Goal: Task Accomplishment & Management: Manage account settings

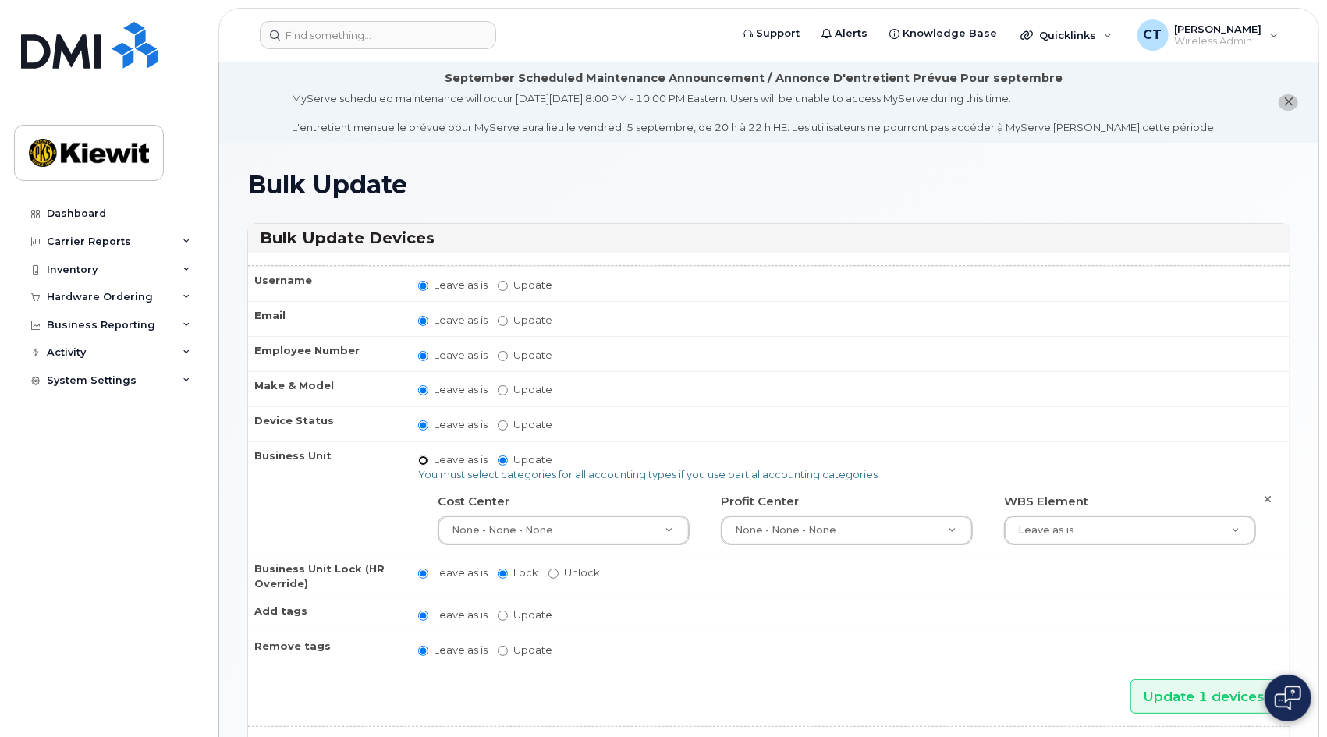
click at [421, 460] on input "Leave as is" at bounding box center [423, 461] width 10 height 10
radio input "true"
radio input "false"
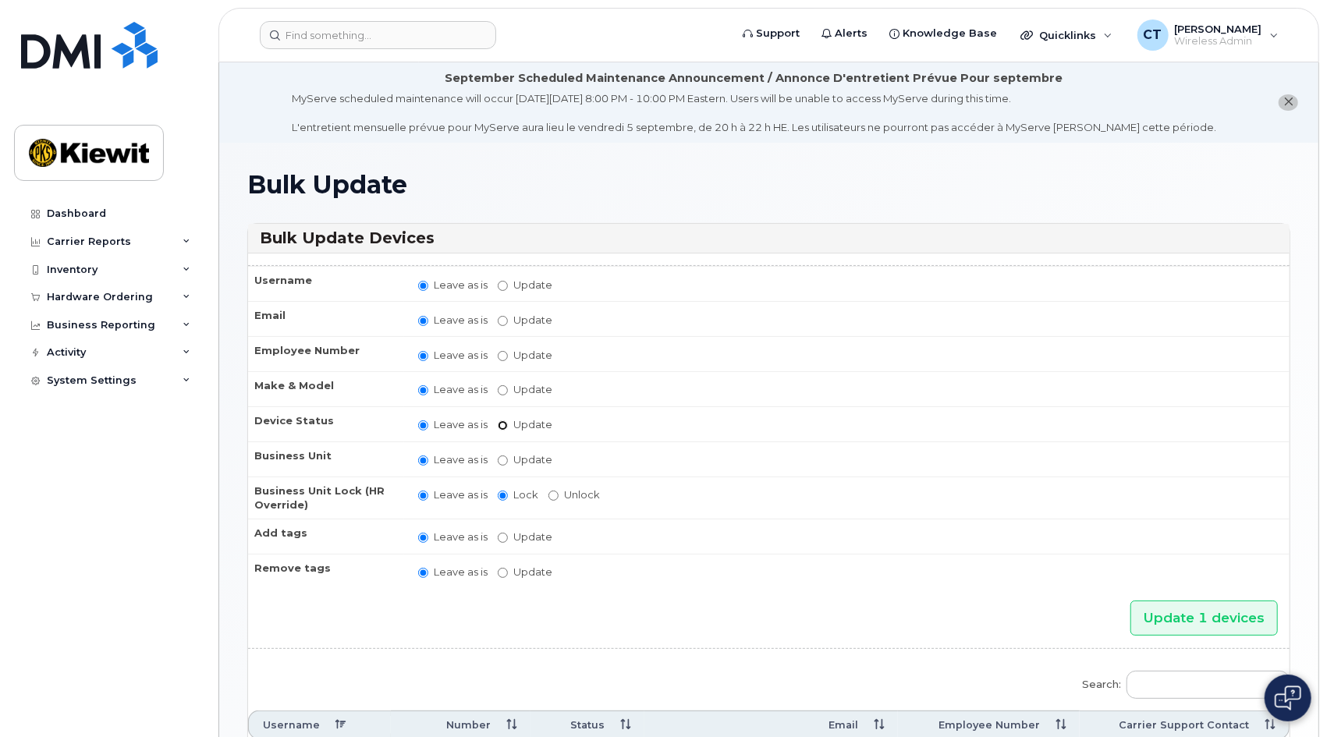
click at [501, 425] on input "Update active active suspended cancelled" at bounding box center [503, 426] width 10 height 10
radio input "true"
radio input "false"
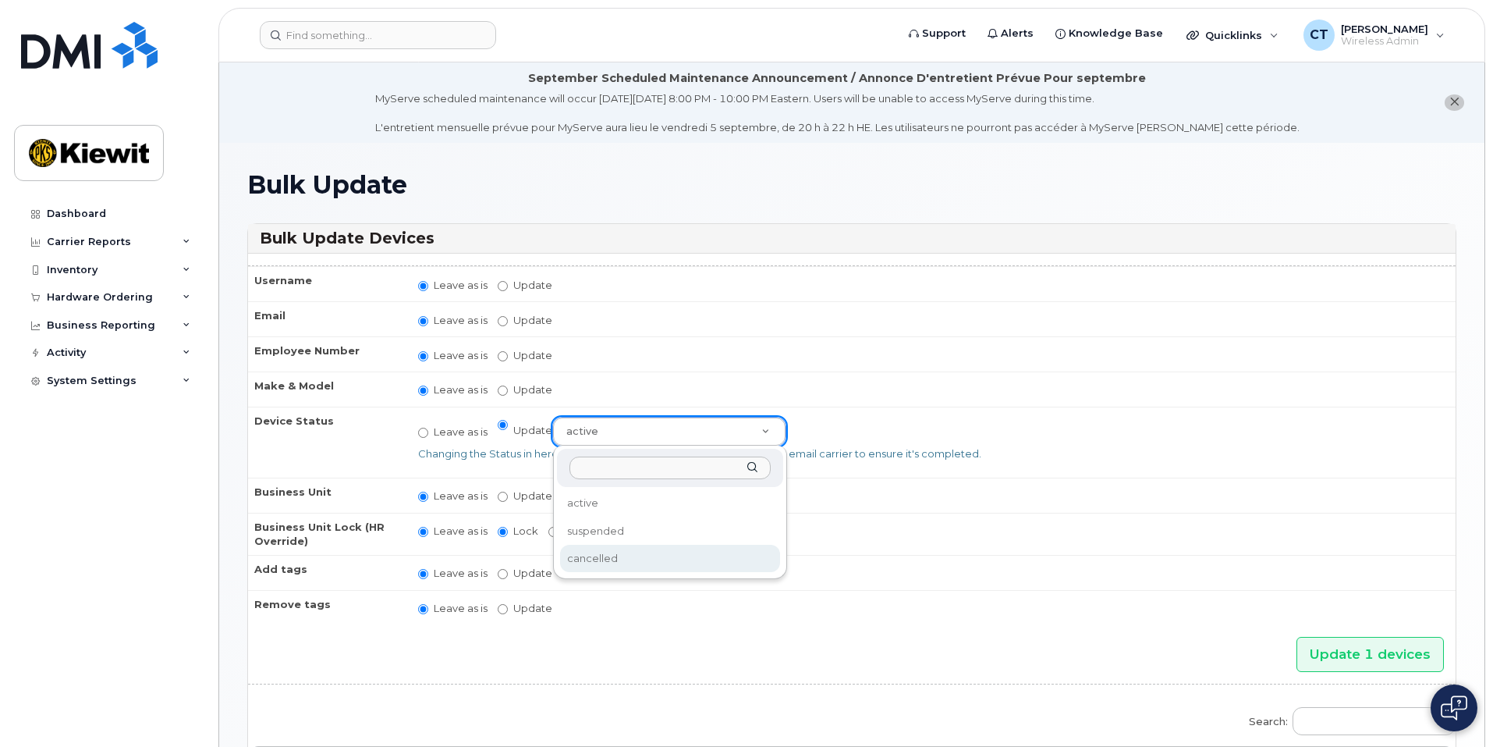
select select "cancelled"
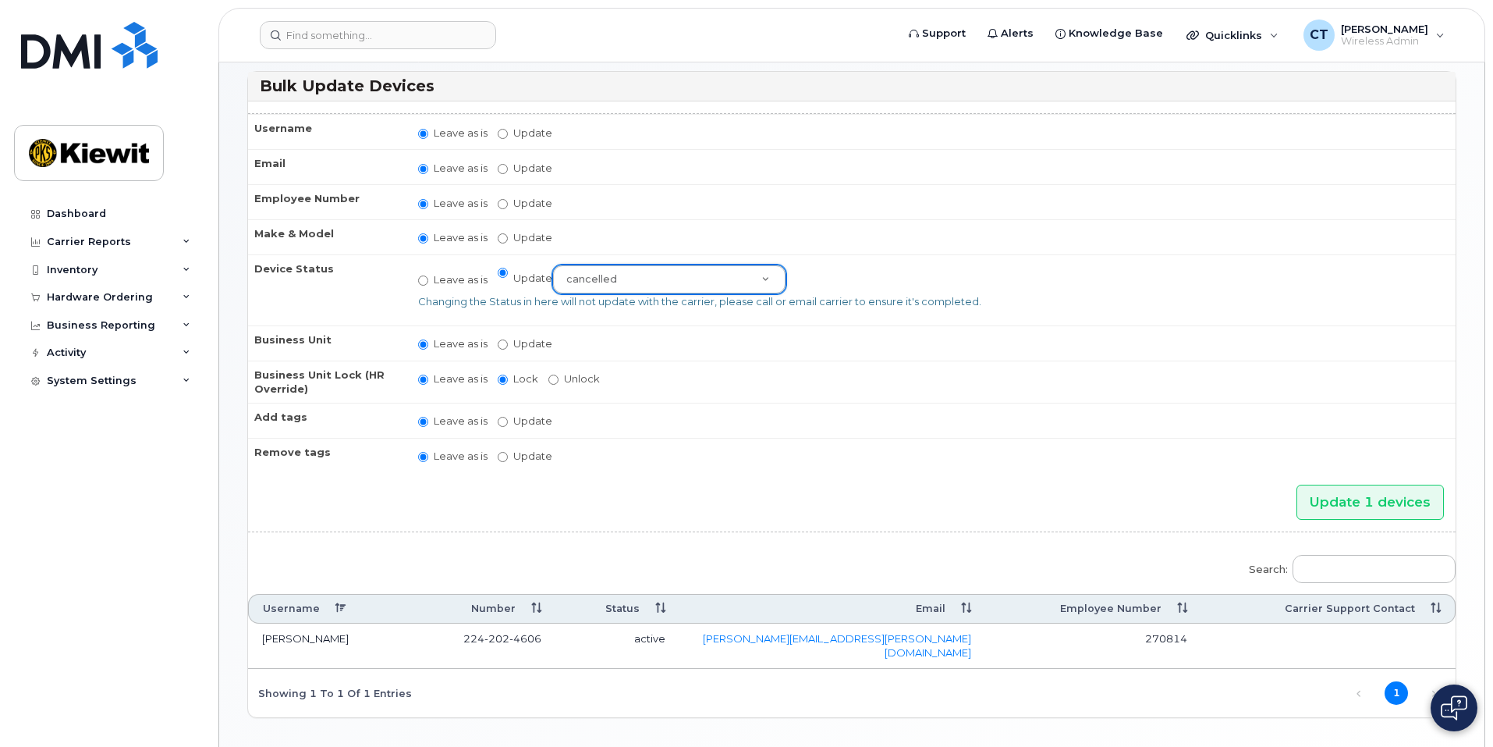
scroll to position [156, 0]
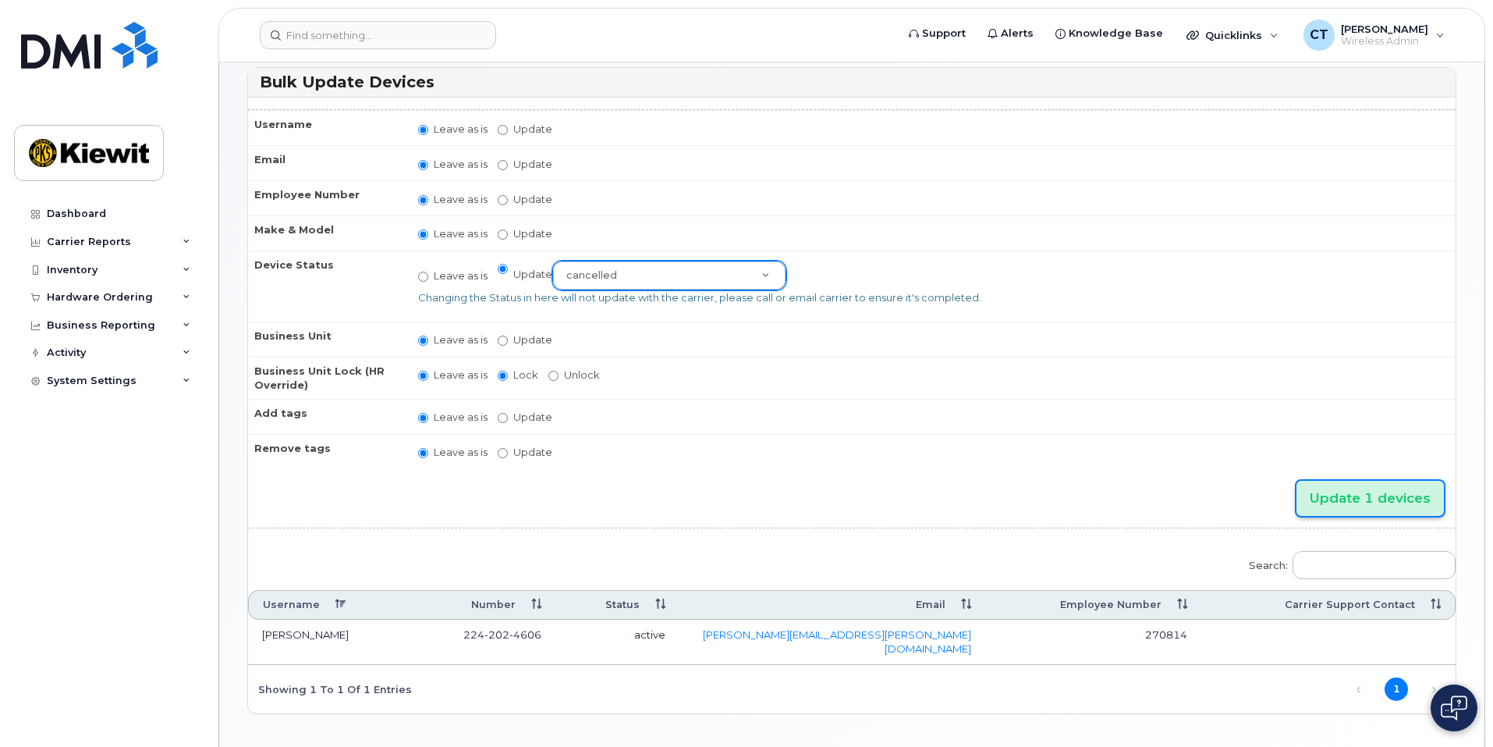
click at [1326, 498] on input "Update 1 devices" at bounding box center [1370, 498] width 147 height 35
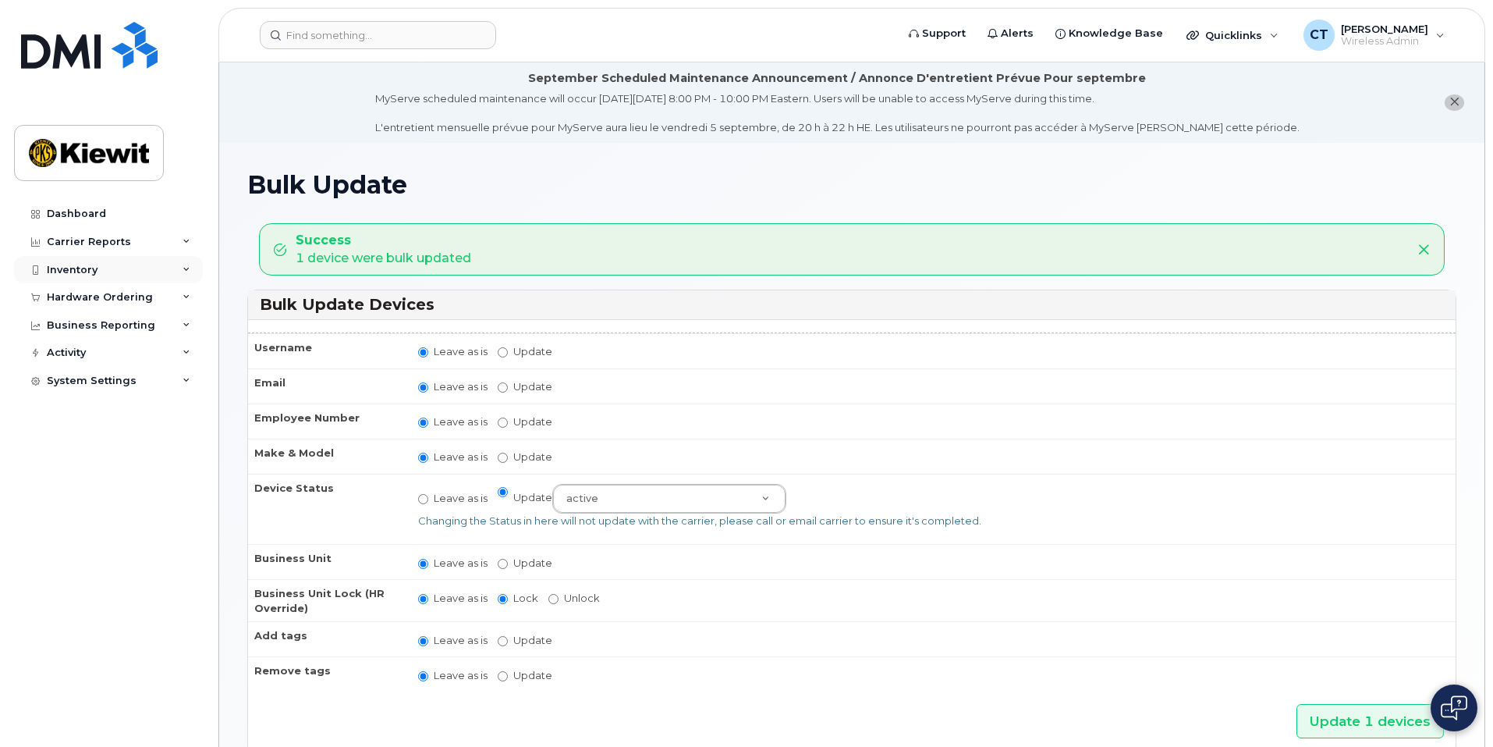
click at [135, 275] on div "Inventory" at bounding box center [108, 270] width 189 height 28
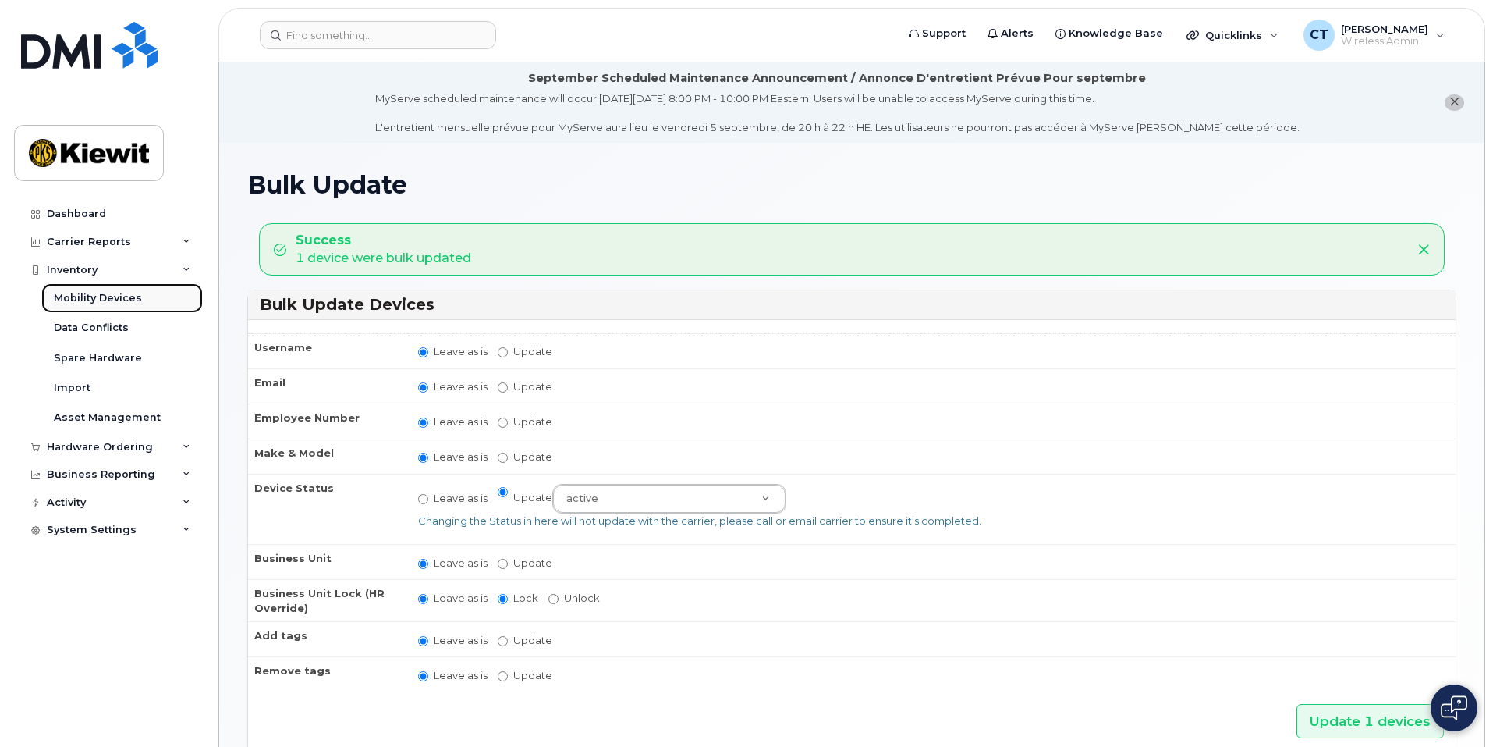
click at [114, 304] on div "Mobility Devices" at bounding box center [98, 298] width 88 height 14
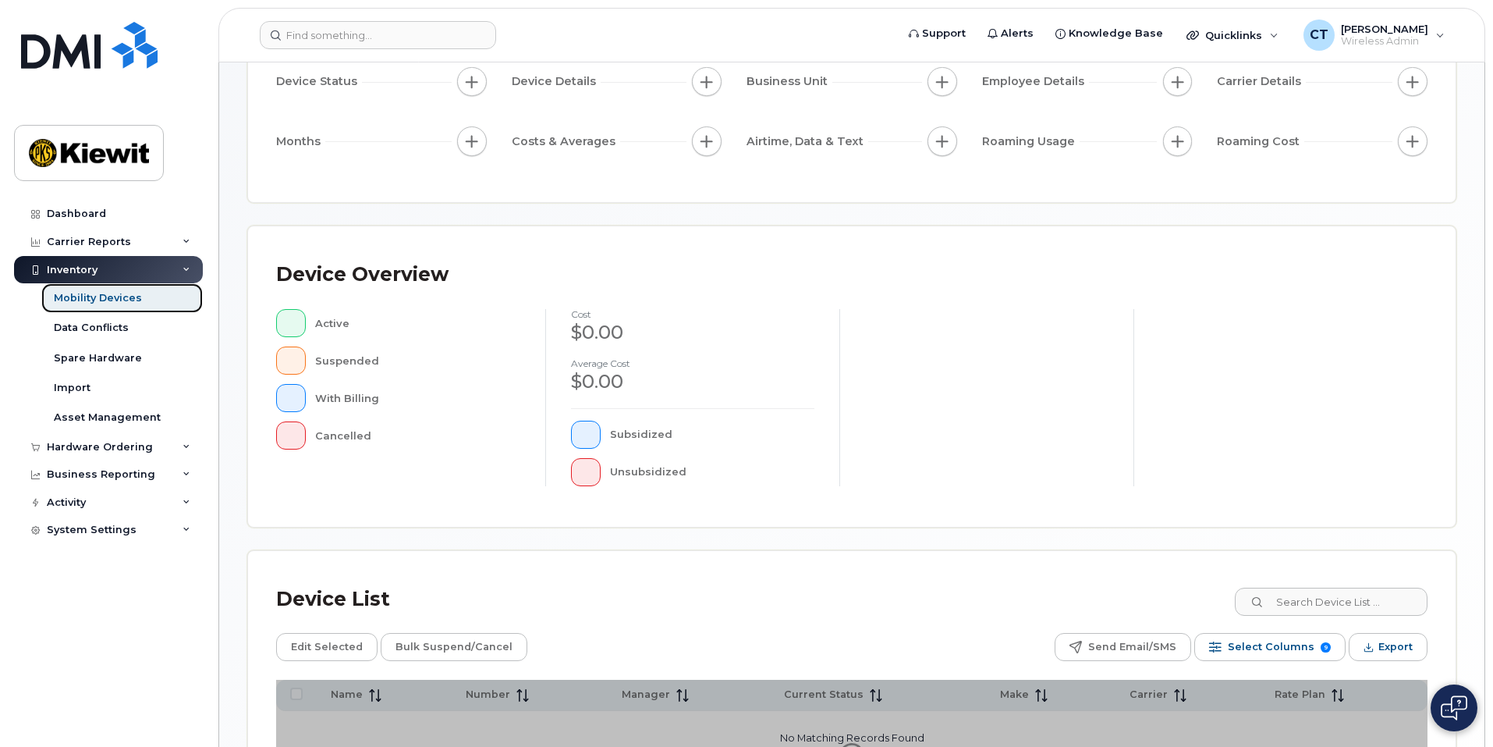
scroll to position [326, 0]
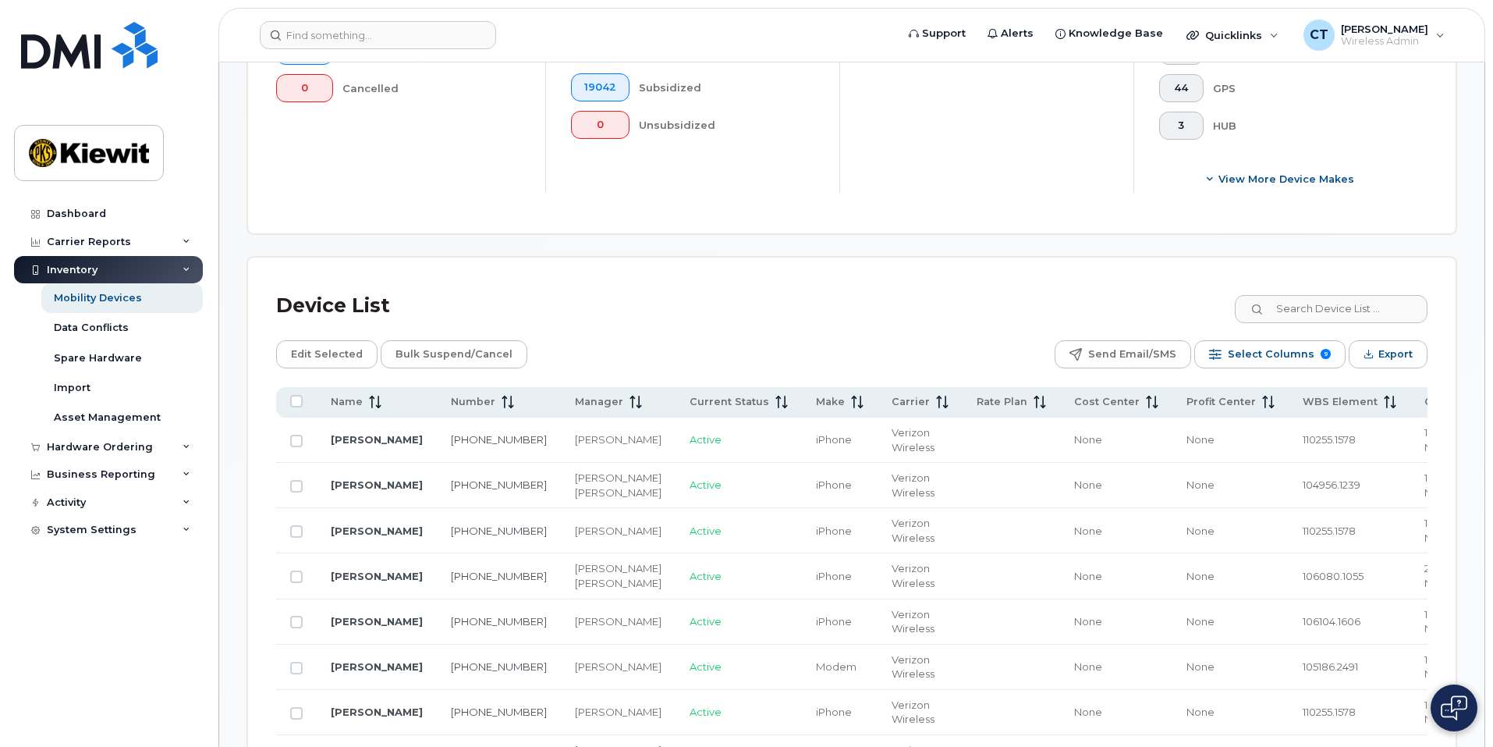
scroll to position [468, 0]
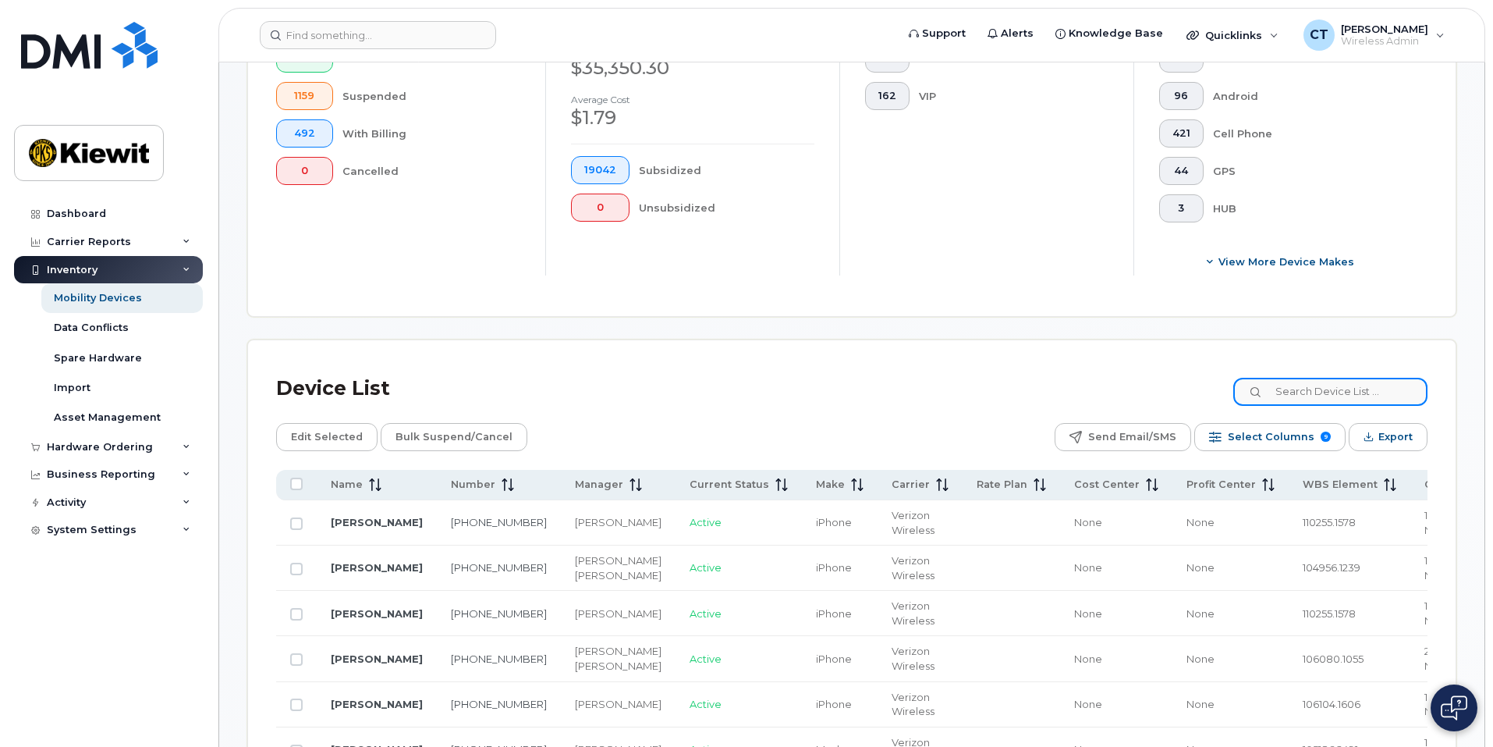
click at [1319, 382] on input at bounding box center [1331, 392] width 194 height 28
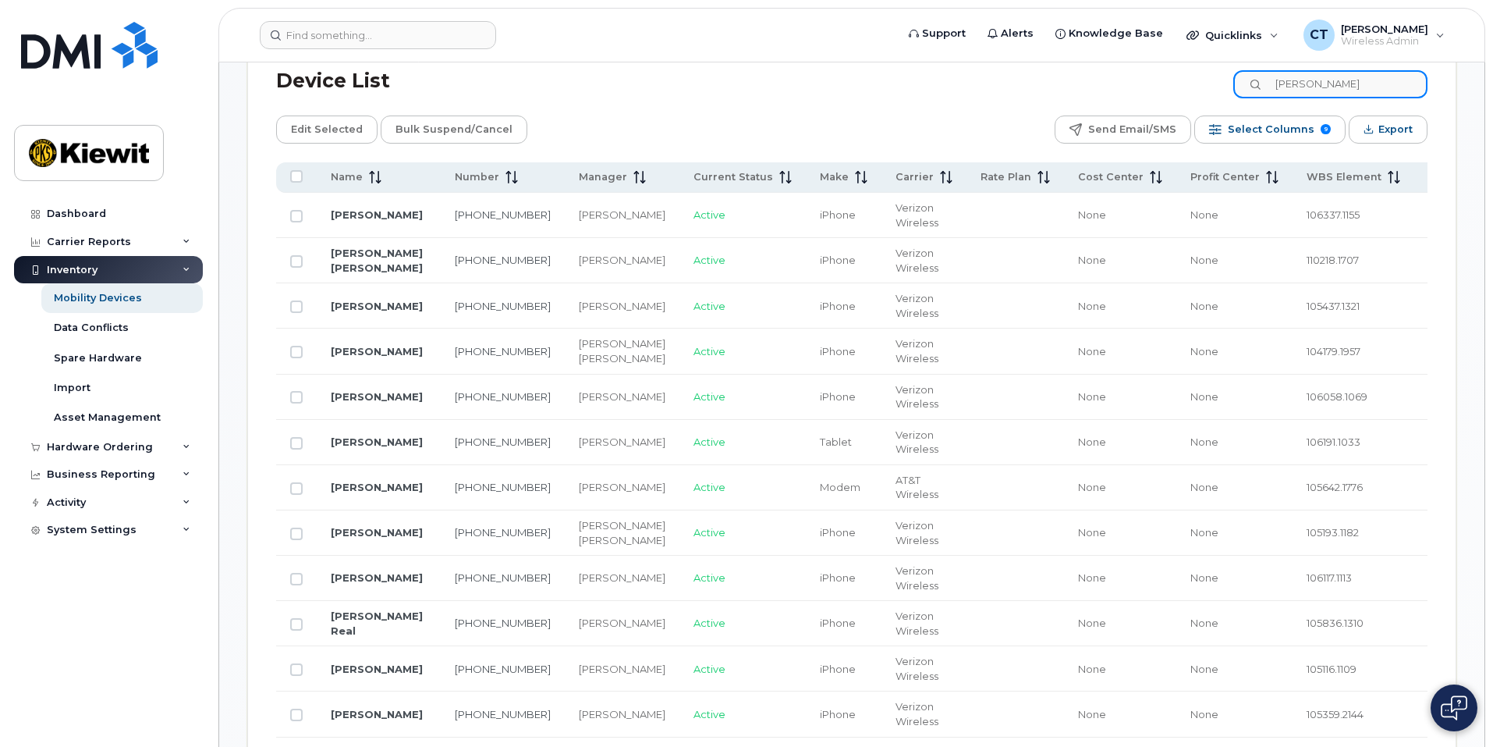
scroll to position [624, 0]
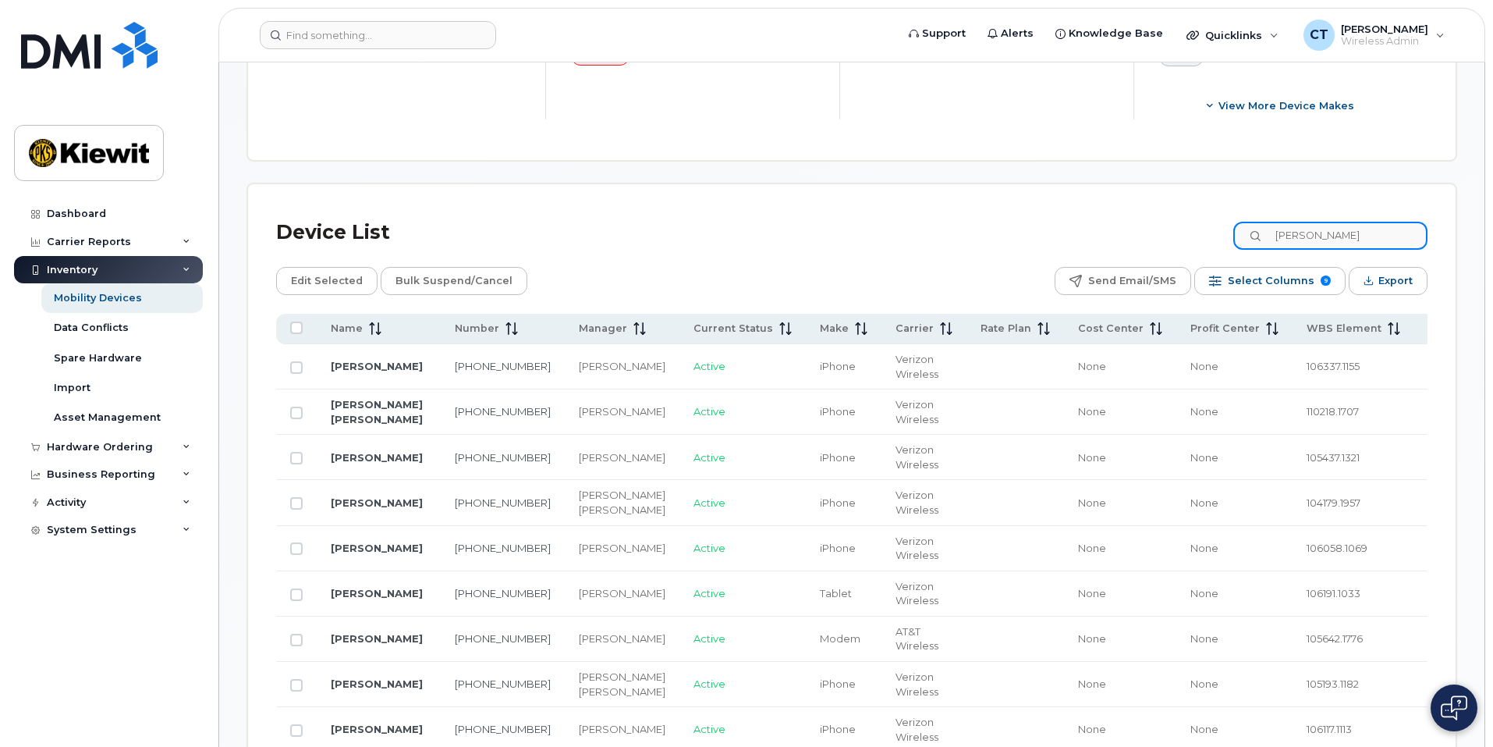
click at [1288, 223] on input "martine" at bounding box center [1331, 236] width 194 height 28
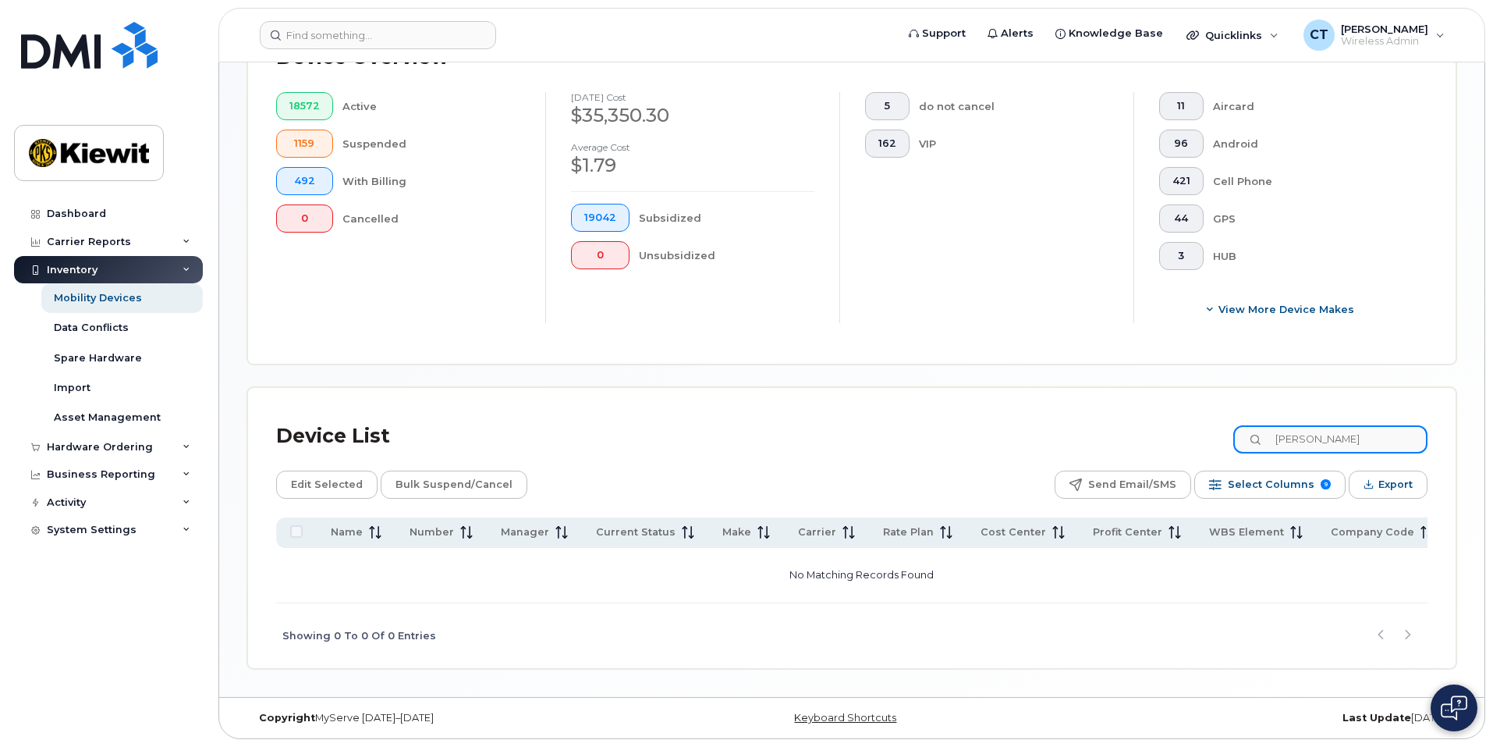
scroll to position [407, 0]
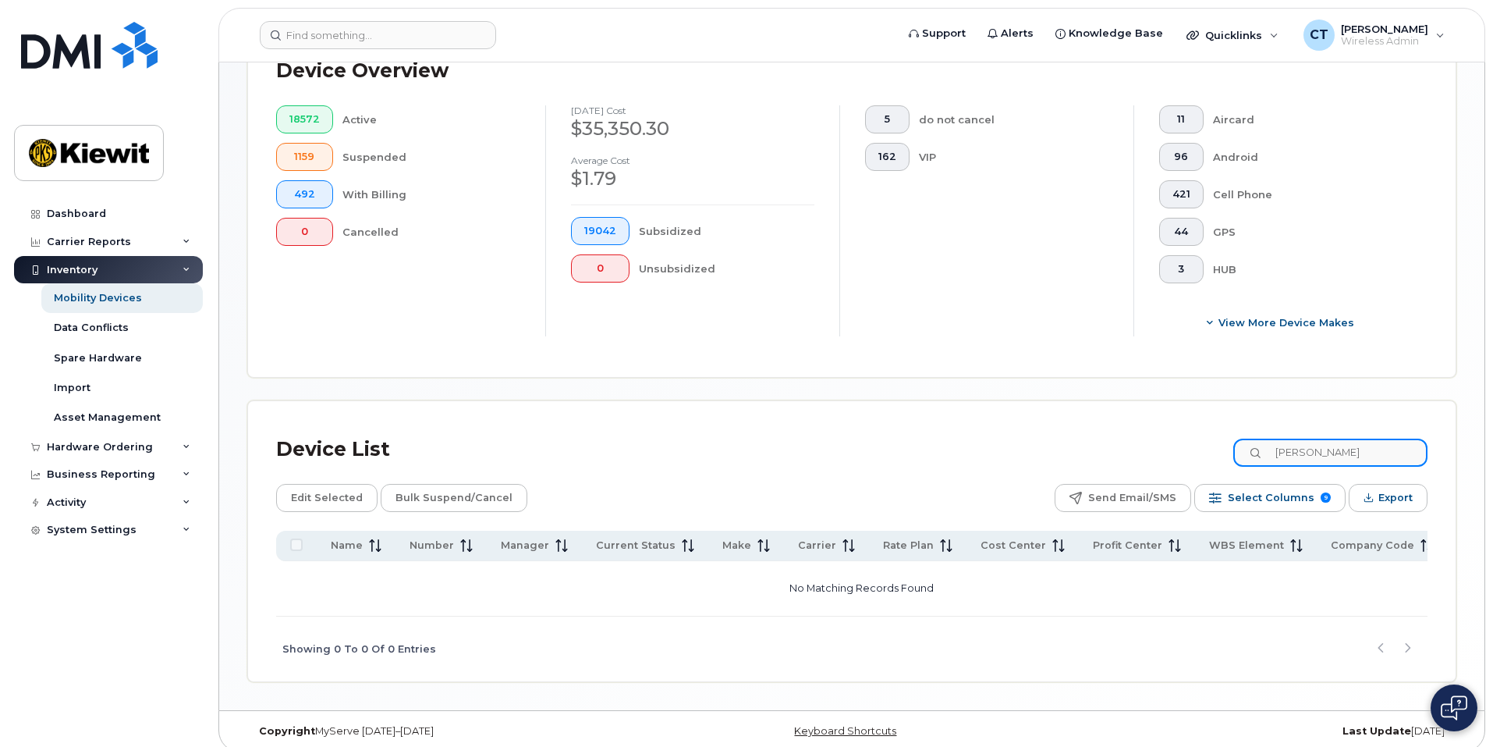
click at [1304, 442] on input "isaac martine" at bounding box center [1331, 452] width 194 height 28
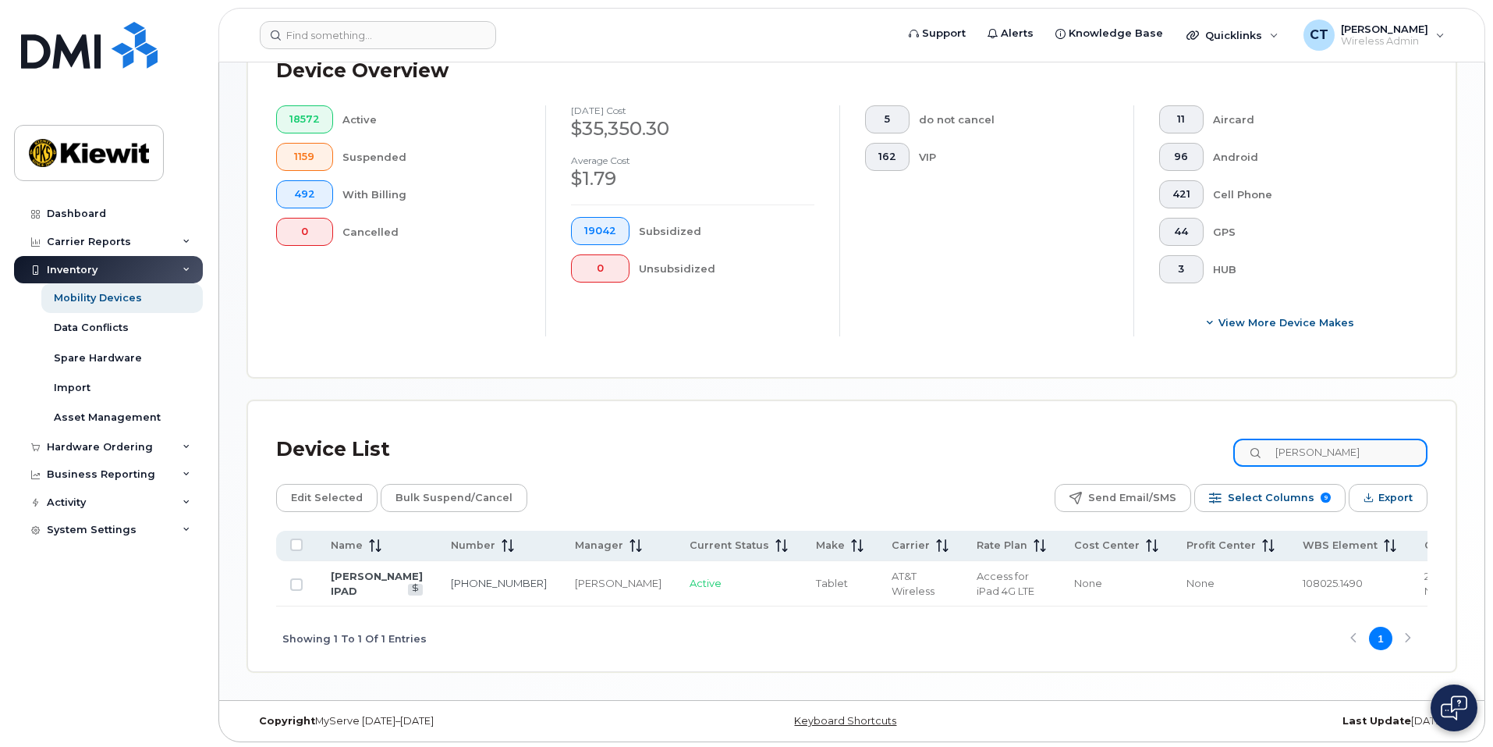
scroll to position [411, 0]
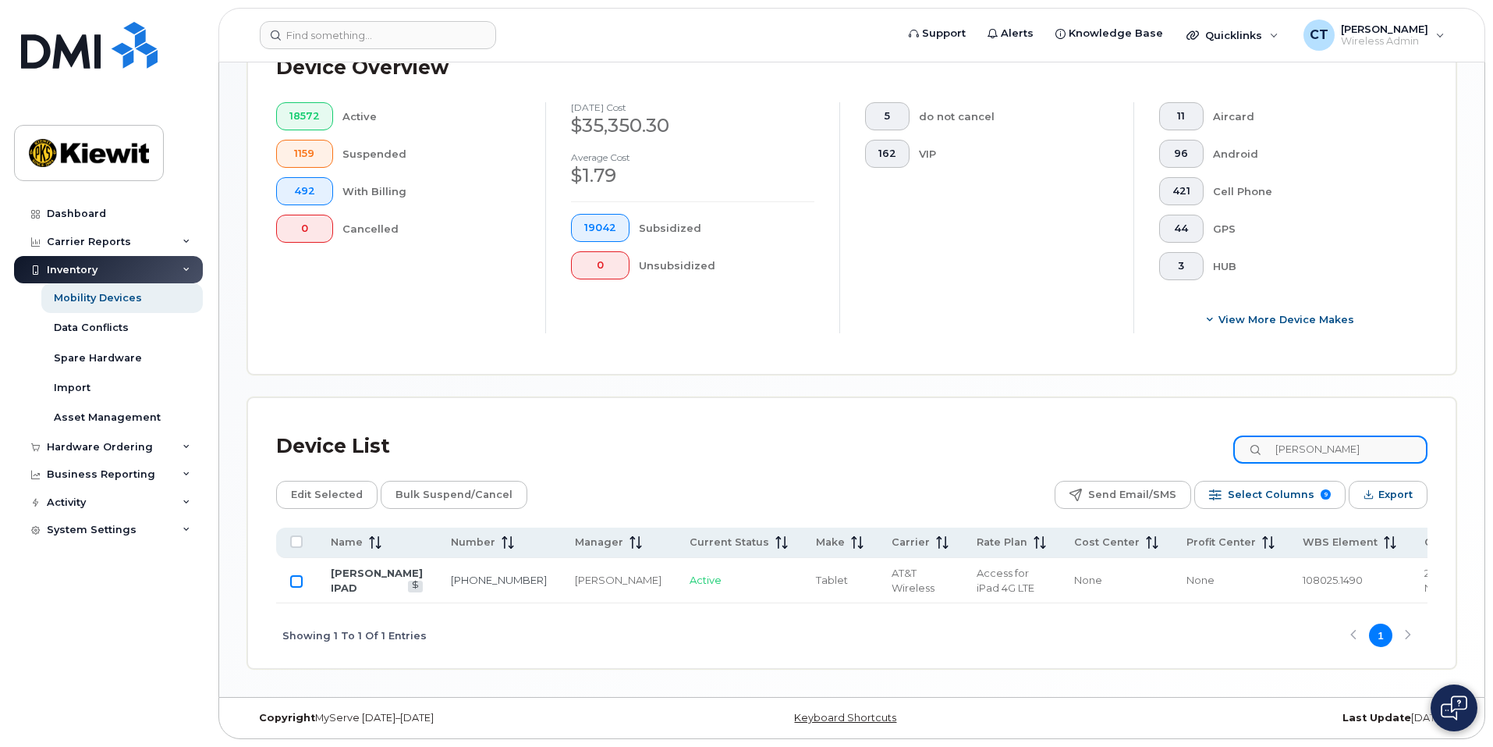
type input "issac martine"
click at [293, 575] on input "Row Unselected" at bounding box center [296, 581] width 12 height 12
checkbox input "true"
click at [328, 483] on span "Edit Selected" at bounding box center [327, 494] width 72 height 23
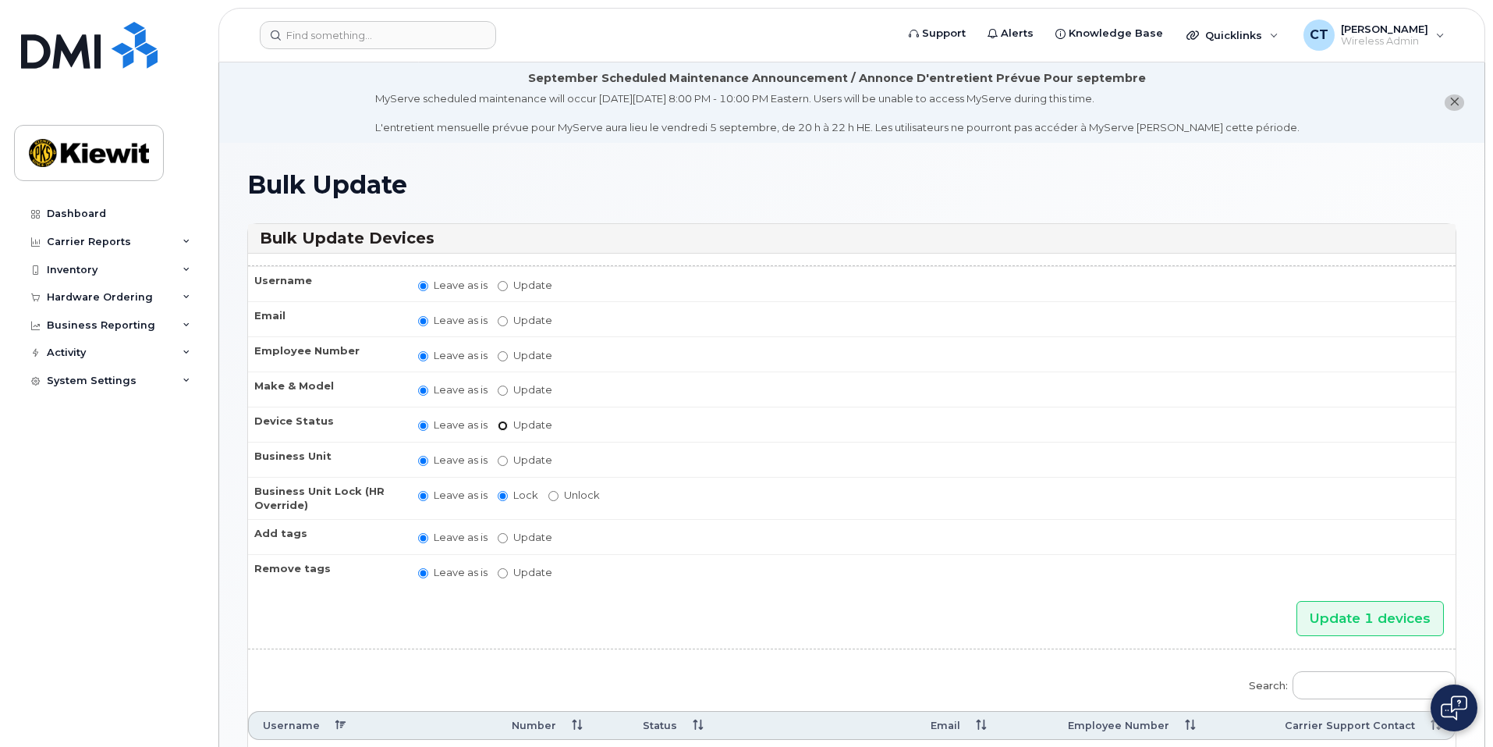
click at [504, 425] on input "Update active active suspended cancelled" at bounding box center [503, 426] width 10 height 10
radio input "true"
radio input "false"
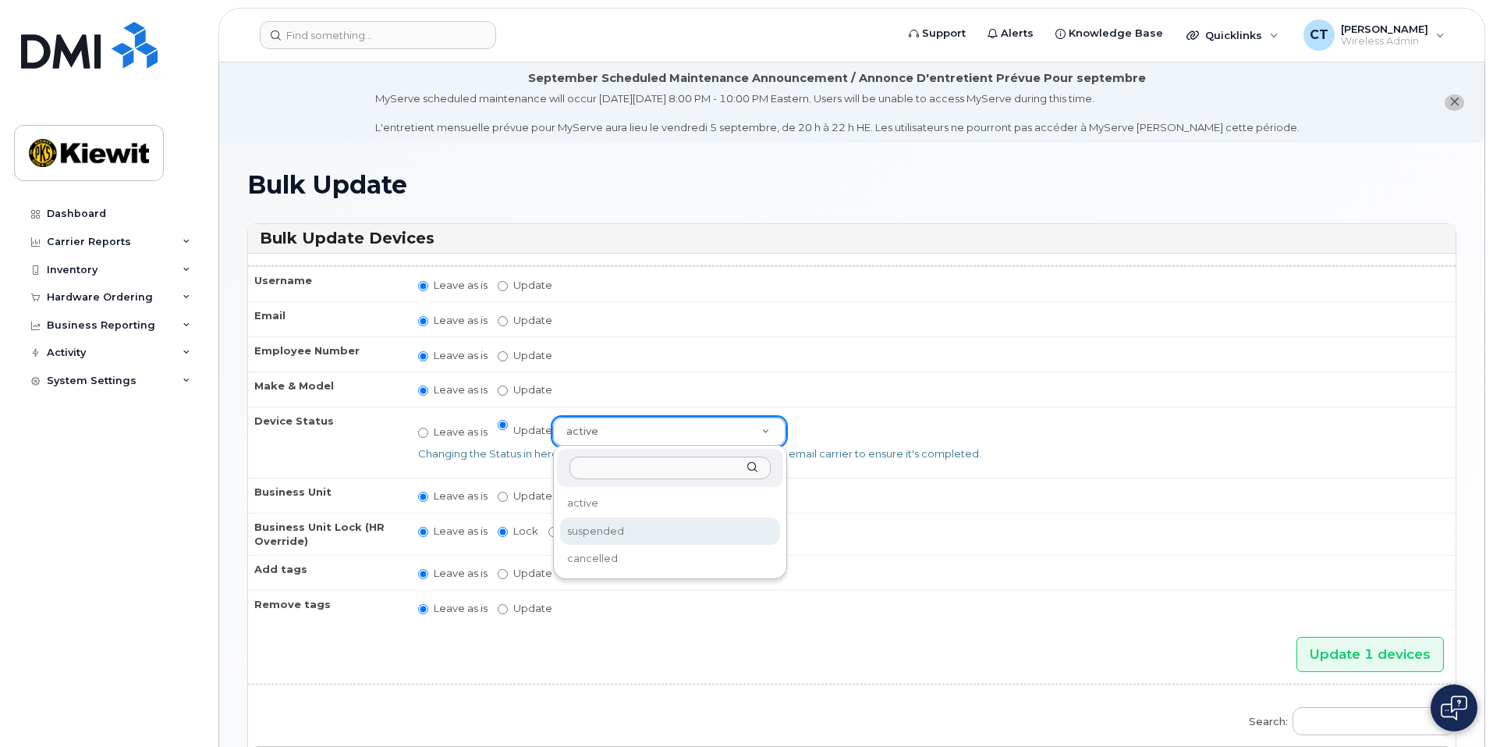
select select "suspended"
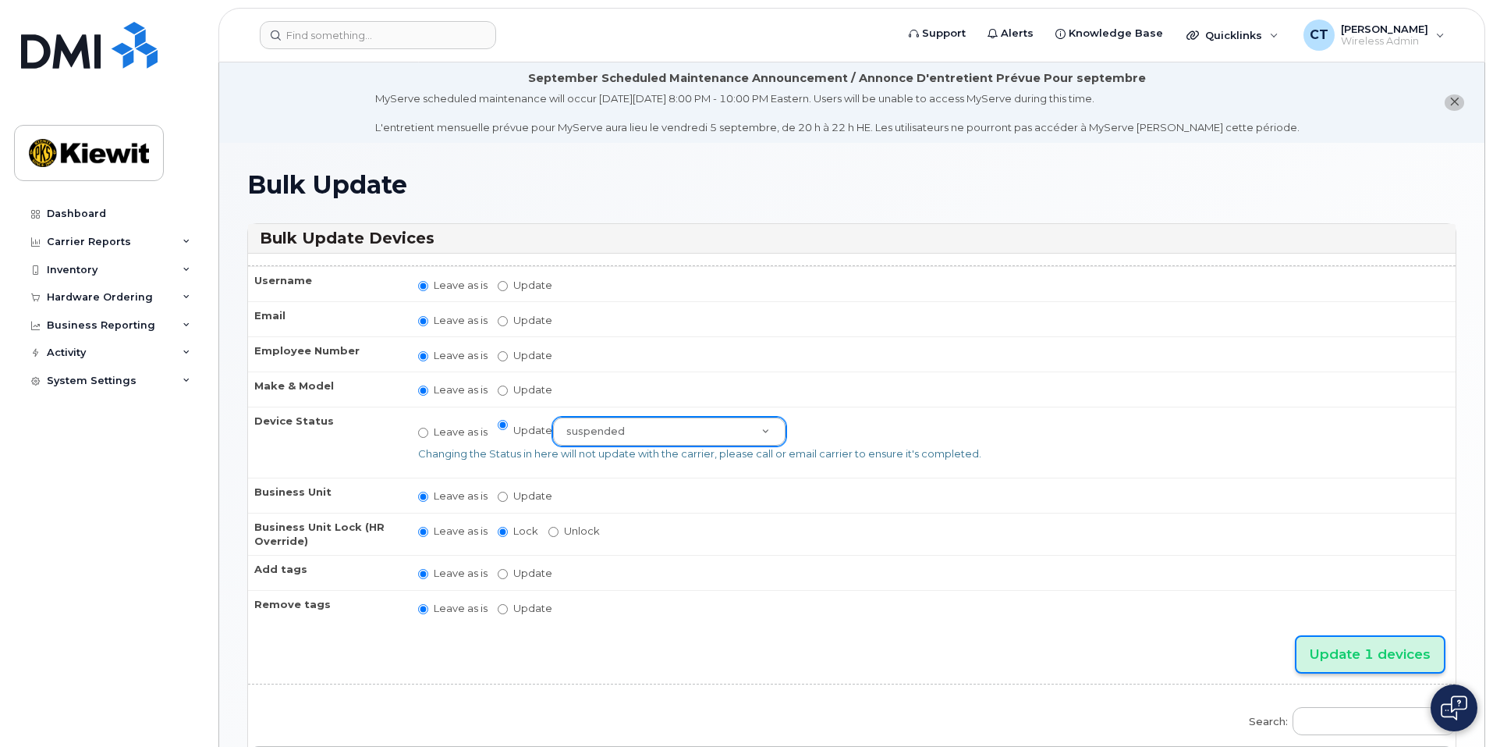
click at [1366, 652] on input "Update 1 devices" at bounding box center [1370, 654] width 147 height 35
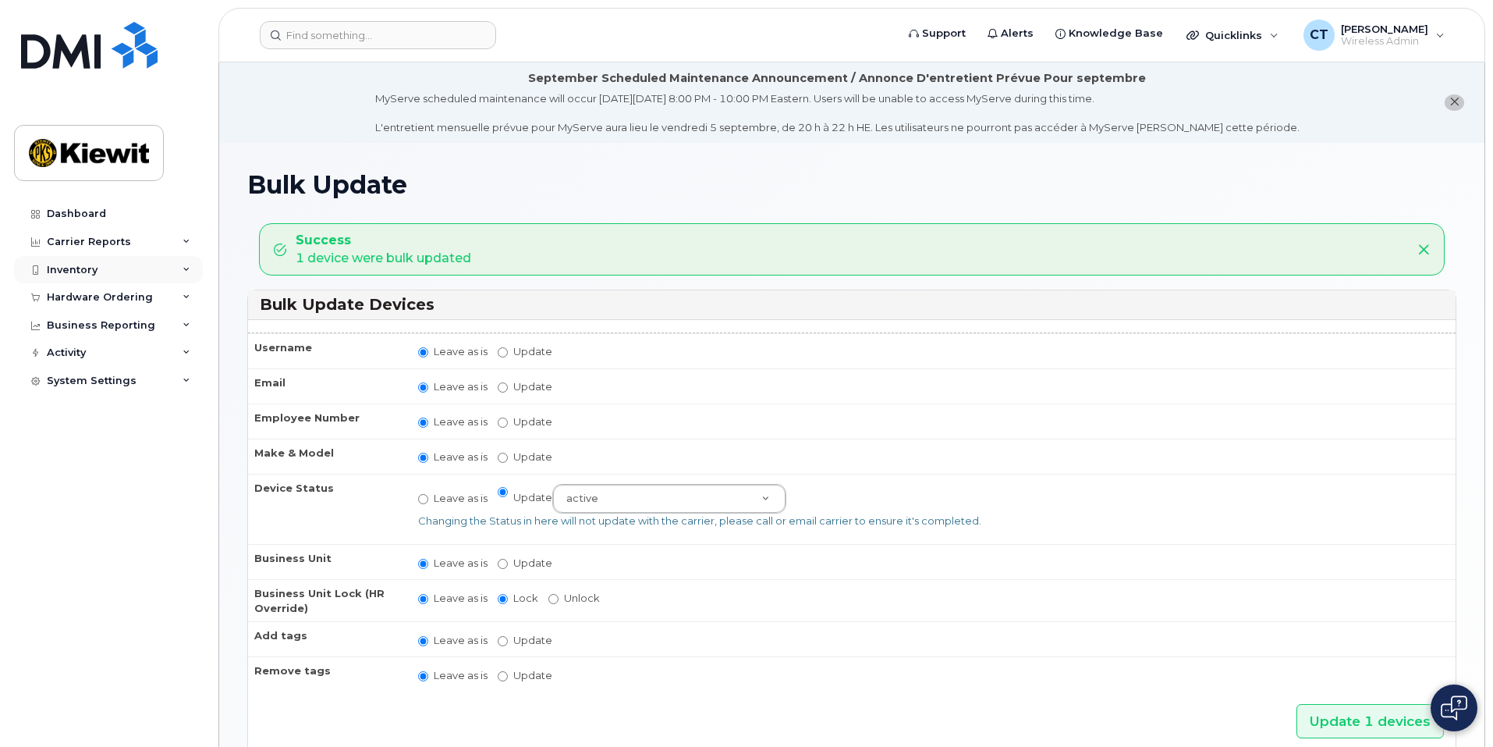
click at [154, 270] on div "Inventory" at bounding box center [108, 270] width 189 height 28
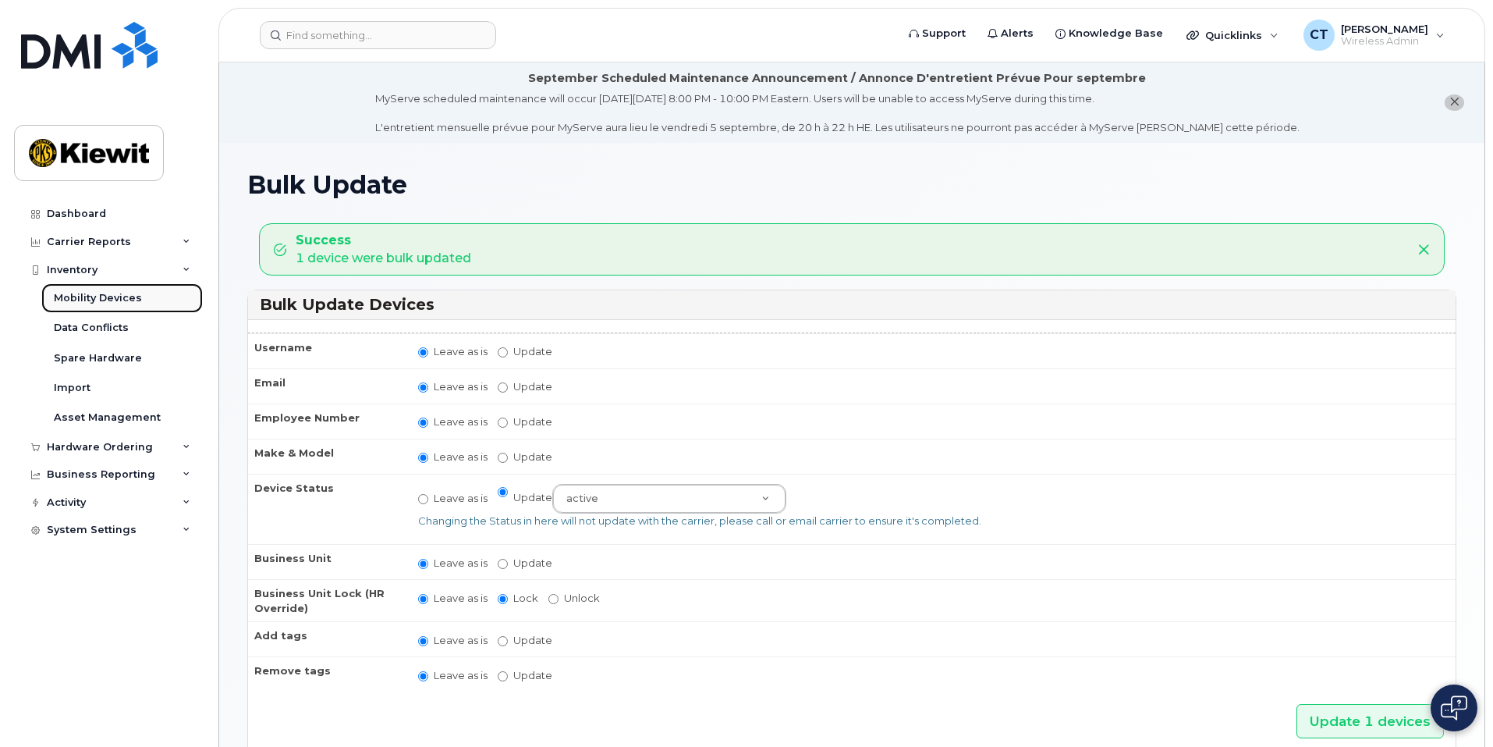
click at [136, 293] on div "Mobility Devices" at bounding box center [98, 298] width 88 height 14
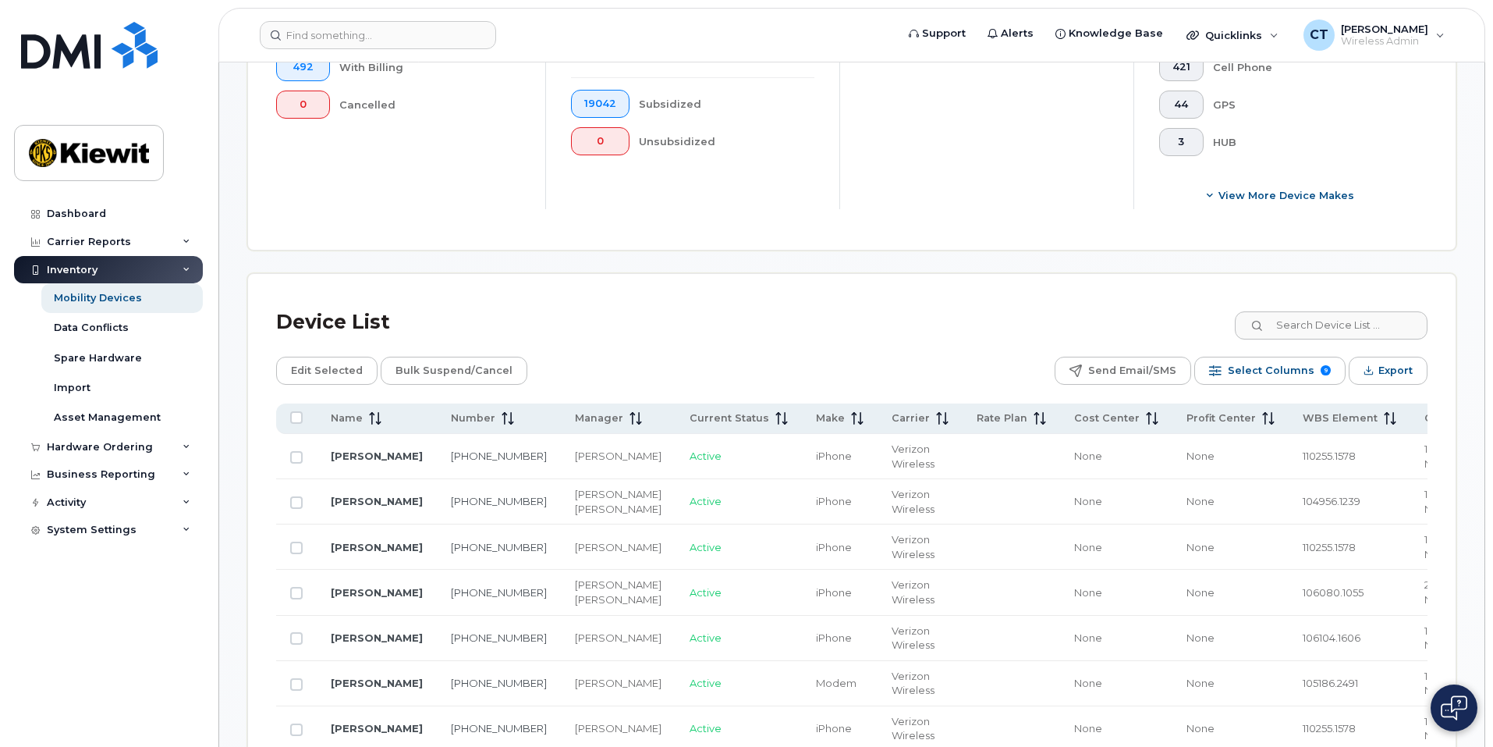
scroll to position [312, 0]
